Goal: Information Seeking & Learning: Find specific page/section

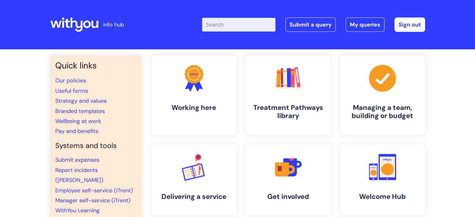
click at [250, 22] on input "Enter your search term here..." at bounding box center [238, 25] width 73 height 14
type input "job descriptions"
click button "Search" at bounding box center [0, 0] width 0 height 0
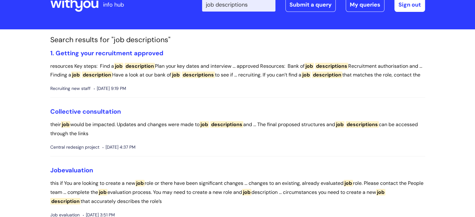
scroll to position [25, 0]
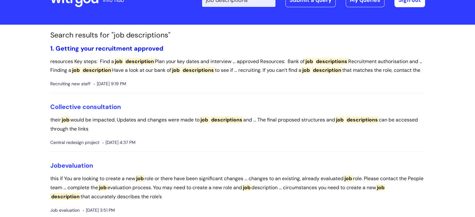
click at [121, 47] on link "1. Getting your recruitment approved" at bounding box center [106, 48] width 113 height 8
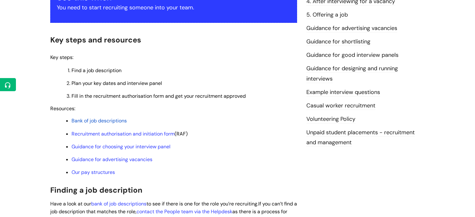
scroll to position [138, 0]
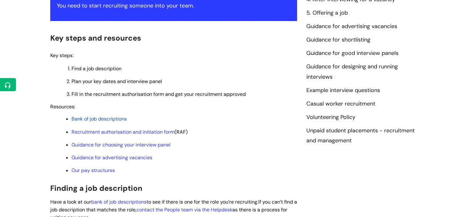
click at [109, 117] on span "Bank of job descriptions" at bounding box center [98, 119] width 55 height 7
